Goal: Communication & Community: Participate in discussion

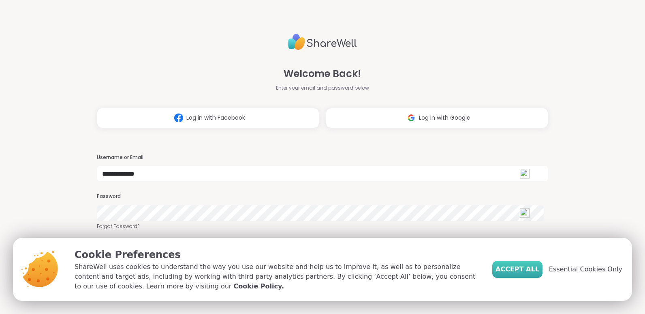
click at [524, 268] on span "Accept All" at bounding box center [518, 269] width 44 height 10
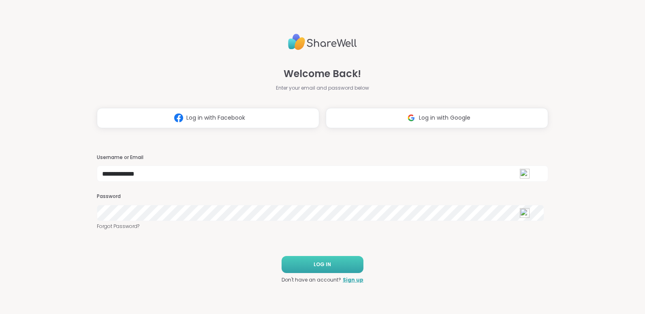
click at [329, 258] on button "LOG IN" at bounding box center [323, 264] width 82 height 17
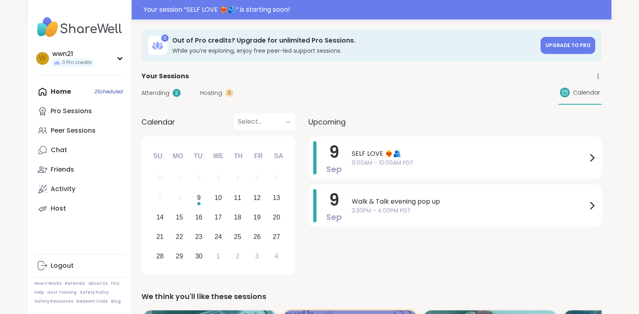
click at [154, 92] on span "Attending" at bounding box center [155, 93] width 28 height 9
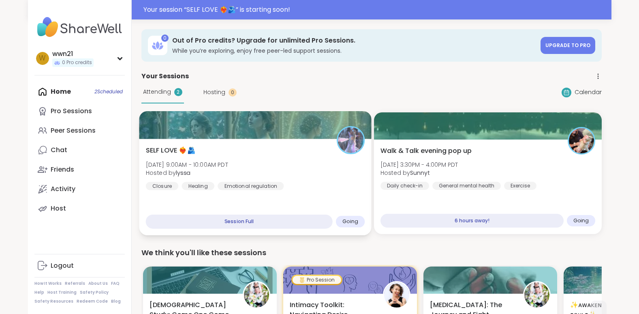
click at [288, 178] on div "SELF LOVE ❤️‍🔥🫂 [DATE] 9:00AM - 10:00AM PDT Hosted by lyssa Closure Healing Emo…" at bounding box center [254, 167] width 219 height 45
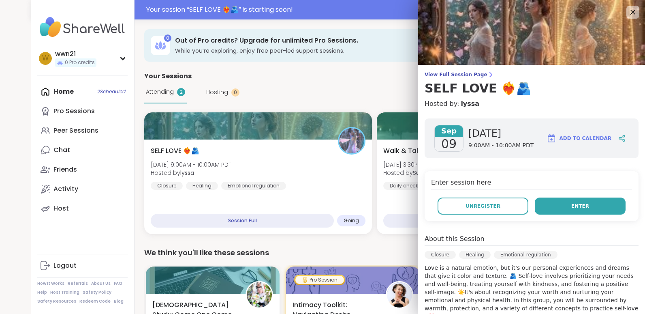
click at [571, 203] on span "Enter" at bounding box center [580, 205] width 18 height 7
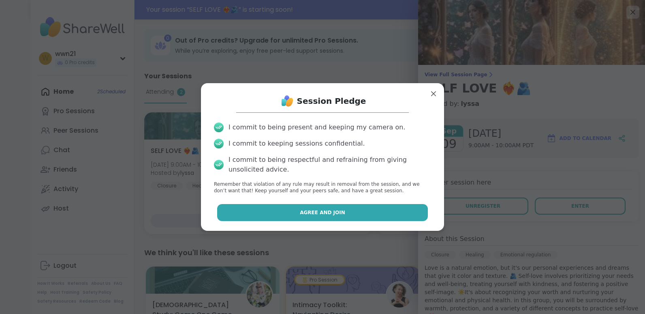
click at [372, 209] on button "Agree and Join" at bounding box center [322, 212] width 211 height 17
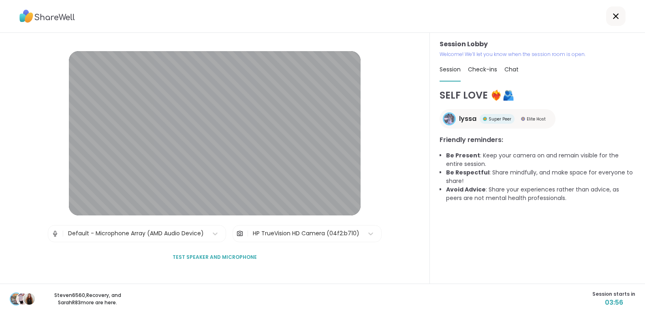
click at [388, 119] on div "Session Lobby | Default - Microphone Array (AMD Audio Device) | HP TrueVision H…" at bounding box center [215, 158] width 430 height 250
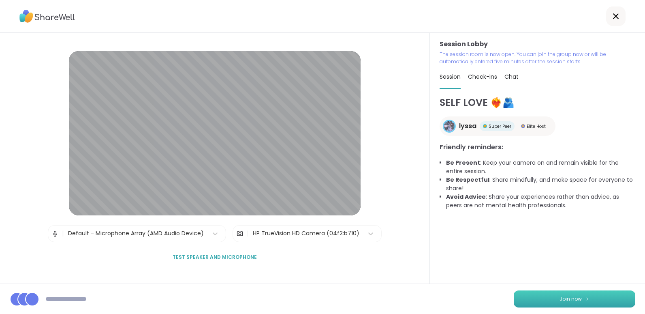
click at [565, 298] on span "Join now" at bounding box center [571, 298] width 22 height 7
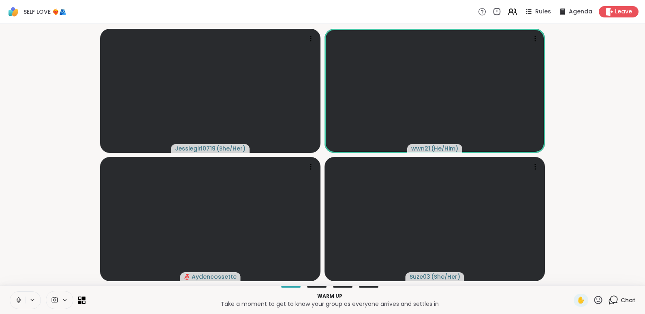
click at [18, 297] on icon at bounding box center [18, 299] width 7 height 7
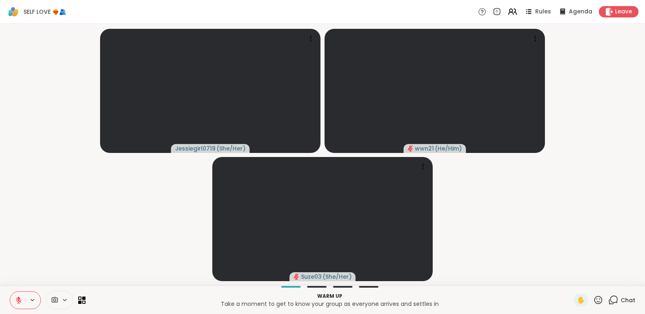
click at [19, 301] on icon at bounding box center [19, 300] width 6 height 6
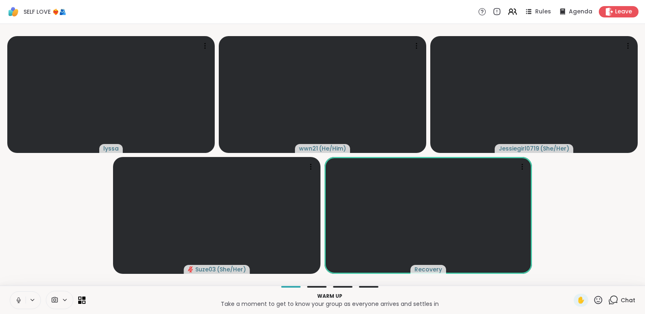
click at [17, 297] on icon at bounding box center [18, 299] width 7 height 7
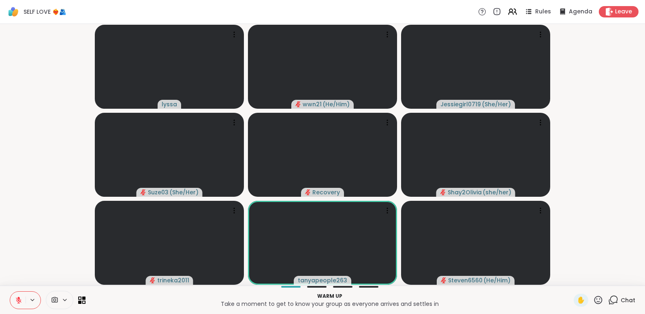
click at [18, 303] on icon at bounding box center [18, 299] width 7 height 7
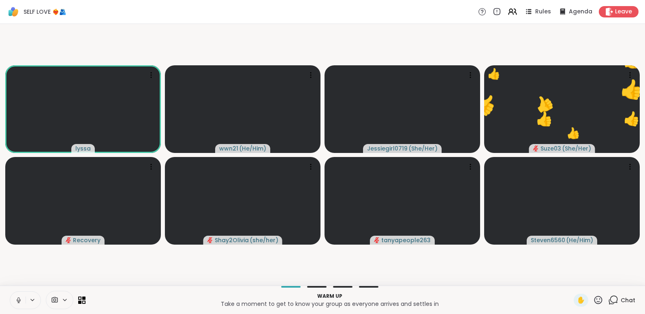
click at [18, 303] on icon at bounding box center [18, 299] width 7 height 7
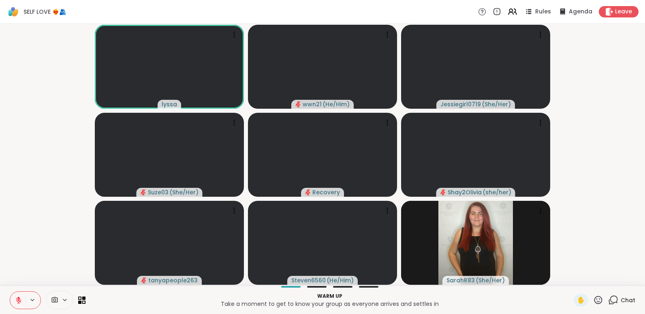
click at [20, 301] on icon at bounding box center [19, 300] width 6 height 6
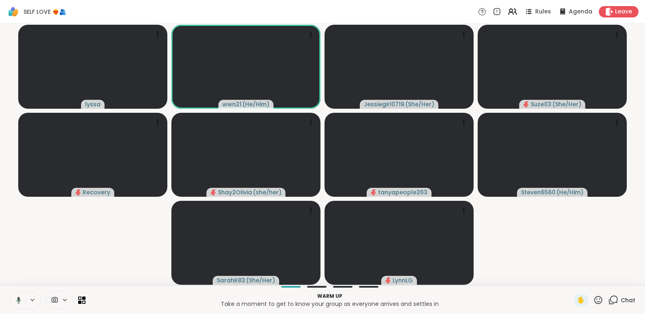
click at [20, 301] on icon at bounding box center [17, 299] width 7 height 7
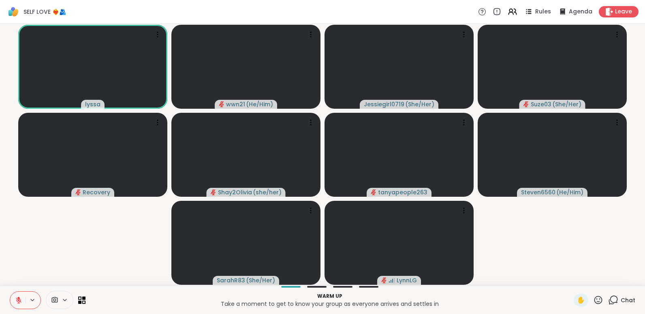
click at [127, 299] on p "Warm up" at bounding box center [329, 295] width 479 height 7
click at [16, 298] on icon at bounding box center [18, 299] width 7 height 7
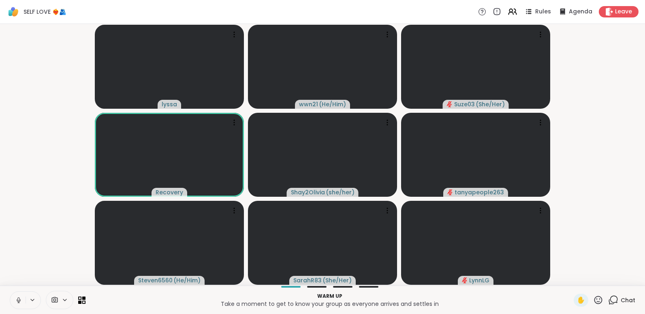
click at [14, 299] on button at bounding box center [17, 299] width 15 height 17
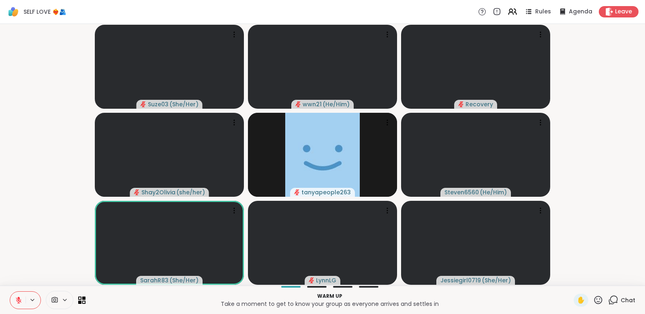
click at [15, 299] on button at bounding box center [17, 299] width 15 height 17
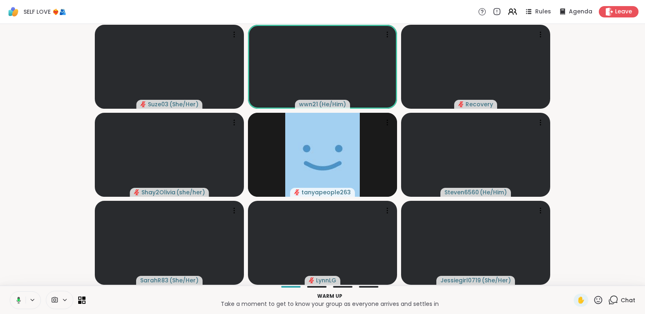
click at [15, 299] on icon at bounding box center [17, 299] width 7 height 7
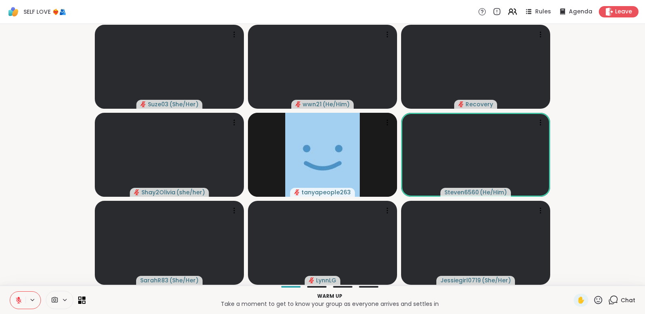
click at [17, 297] on icon at bounding box center [18, 299] width 7 height 7
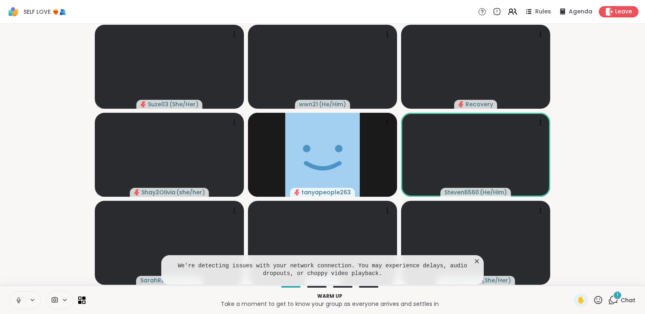
click at [478, 259] on icon at bounding box center [477, 261] width 8 height 8
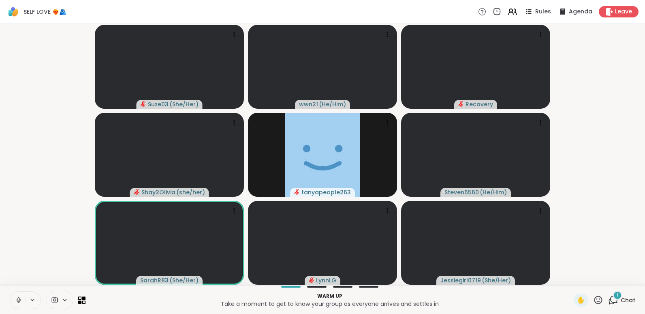
click at [18, 299] on icon at bounding box center [18, 299] width 2 height 4
click at [613, 297] on div "1" at bounding box center [617, 295] width 9 height 9
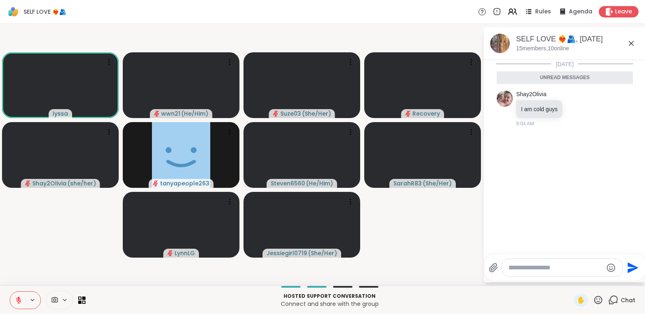
click at [18, 298] on icon at bounding box center [18, 297] width 2 height 3
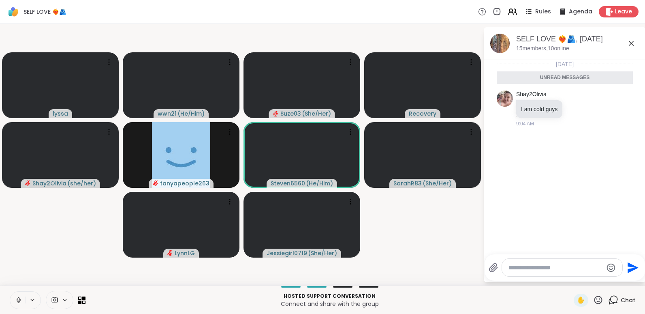
click at [18, 298] on icon at bounding box center [18, 299] width 2 height 4
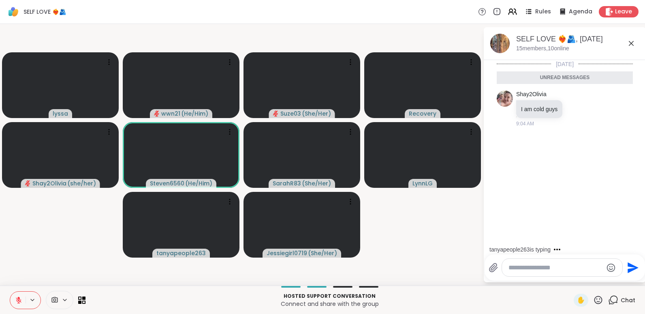
click at [18, 298] on icon at bounding box center [18, 297] width 2 height 3
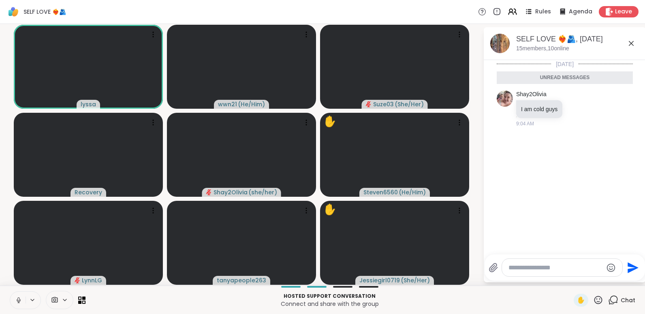
click at [18, 301] on icon at bounding box center [19, 300] width 4 height 2
click at [16, 296] on icon at bounding box center [18, 299] width 7 height 7
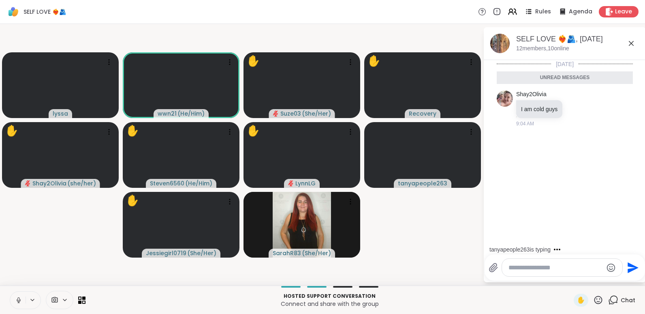
click at [17, 301] on icon at bounding box center [18, 299] width 7 height 7
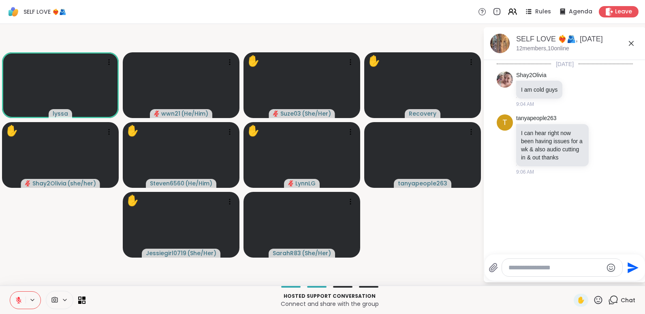
click at [530, 269] on textarea "Type your message" at bounding box center [556, 267] width 94 height 8
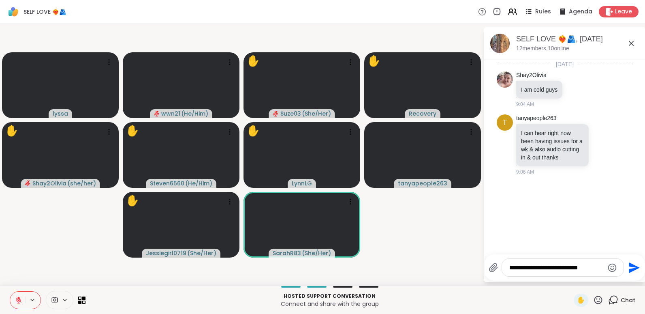
type textarea "**********"
